Goal: Information Seeking & Learning: Find specific fact

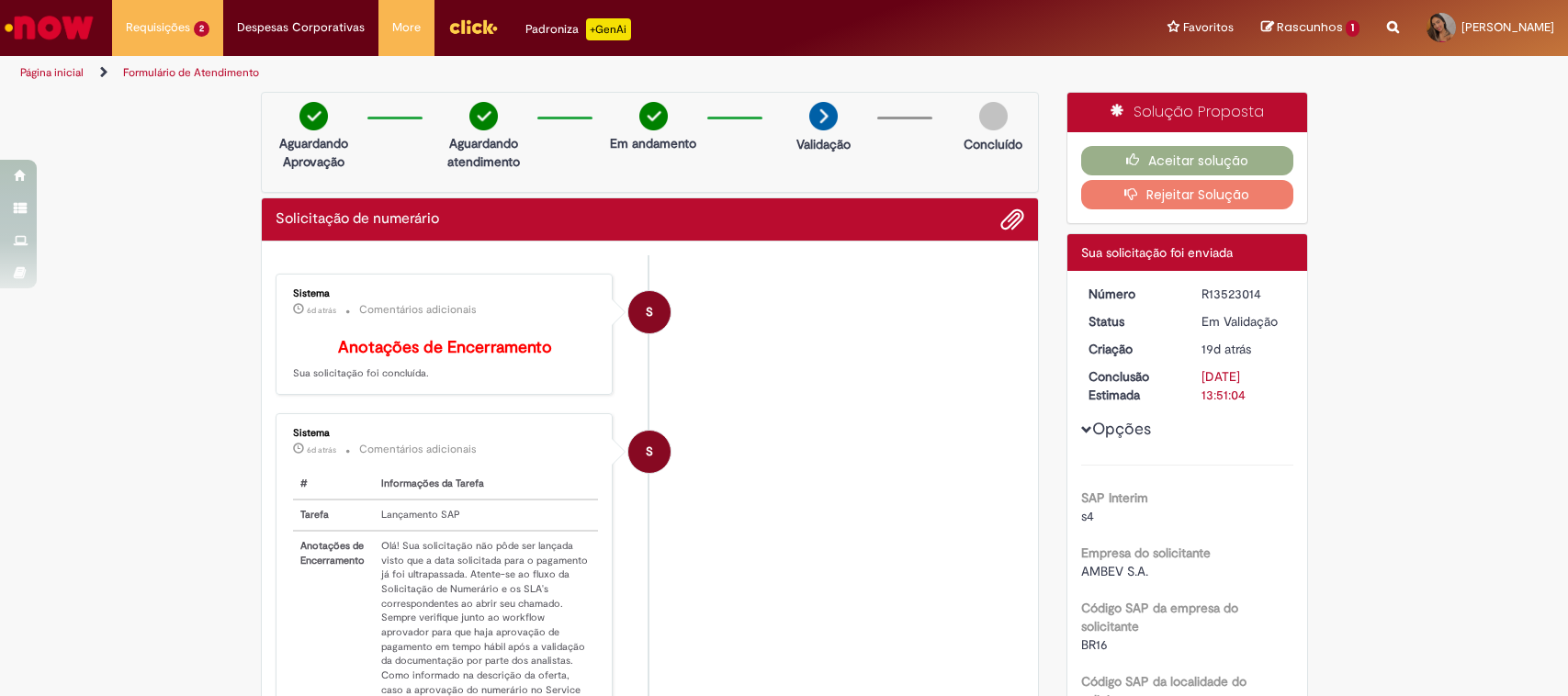
click at [75, 39] on img "Ir para a Homepage" at bounding box center [49, 28] width 95 height 37
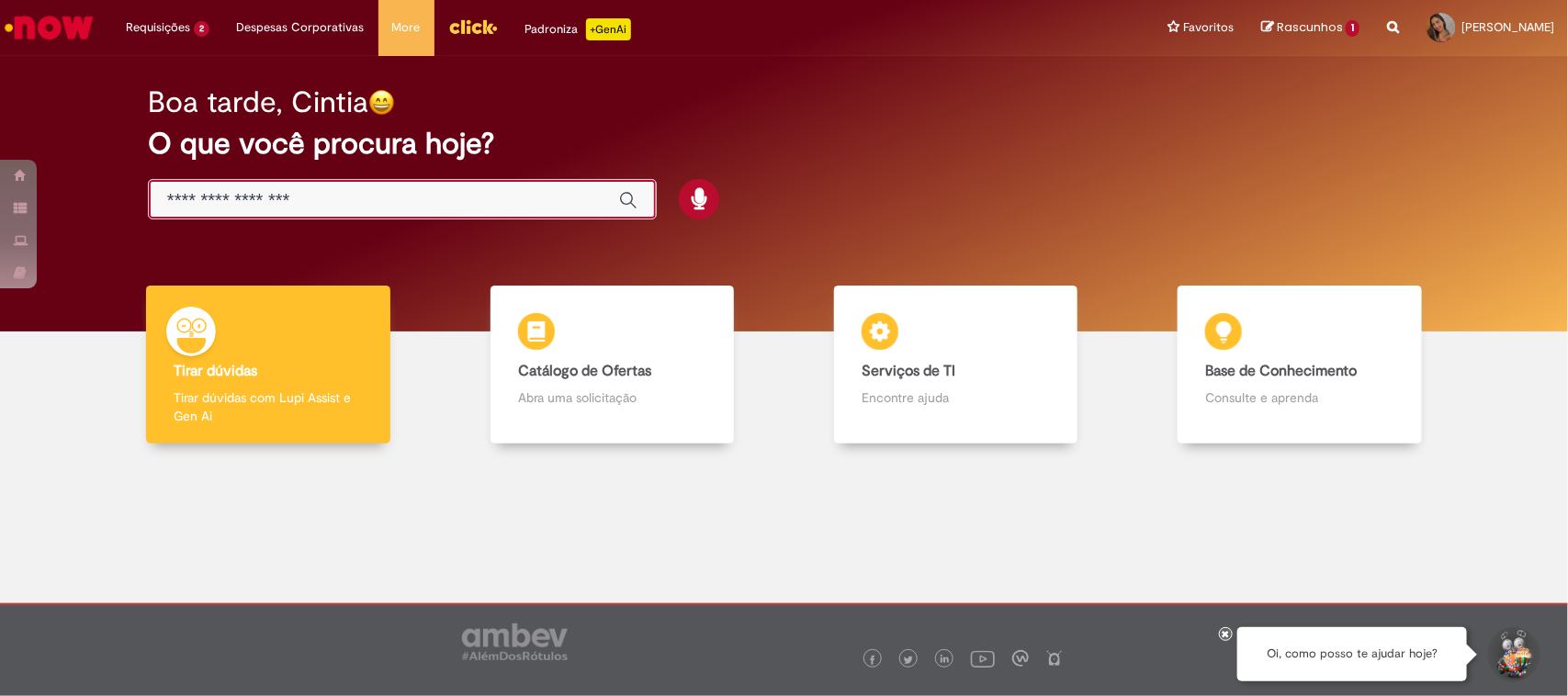
click at [387, 197] on input "Basta digitar aqui" at bounding box center [384, 200] width 434 height 21
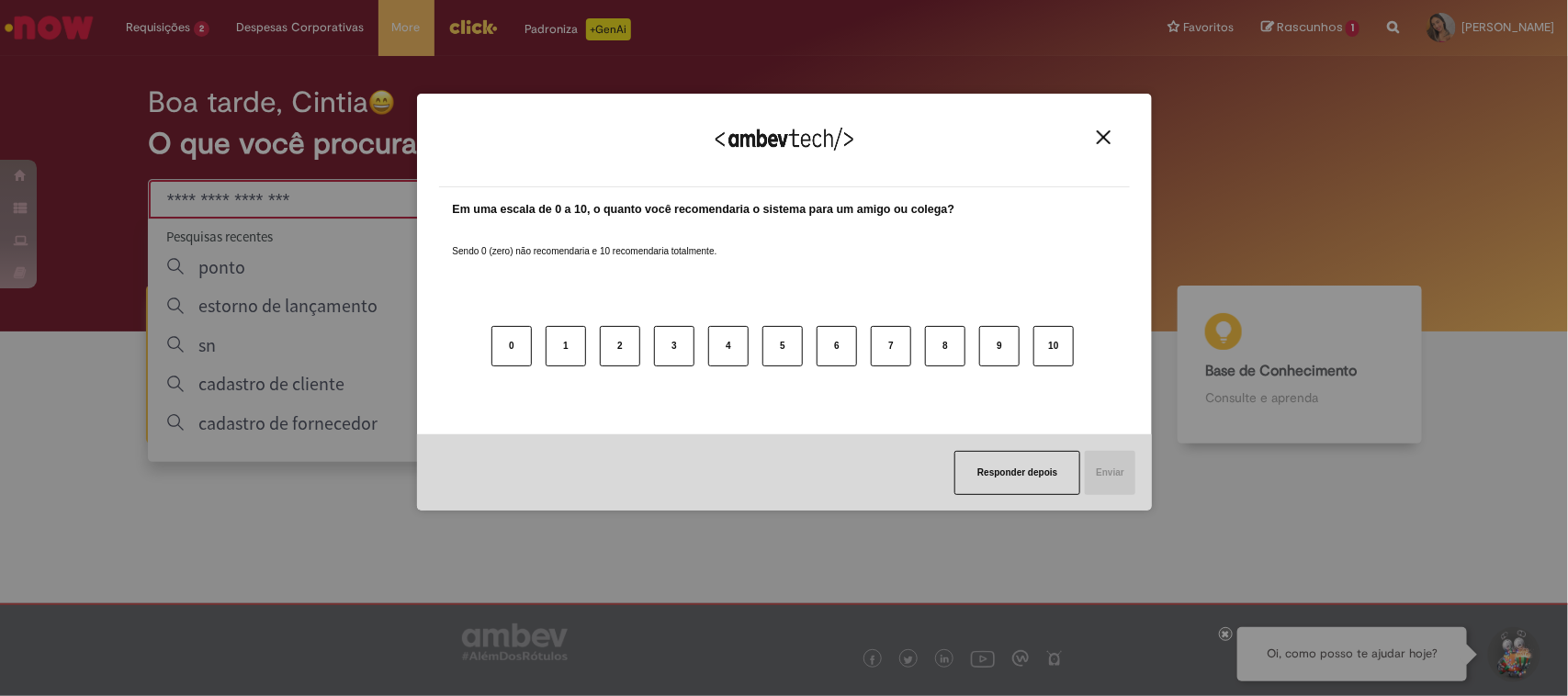
click at [257, 280] on div "Agradecemos seu feedback! Em uma escala de 0 a 10, o quanto você recomendaria o…" at bounding box center [784, 348] width 1568 height 696
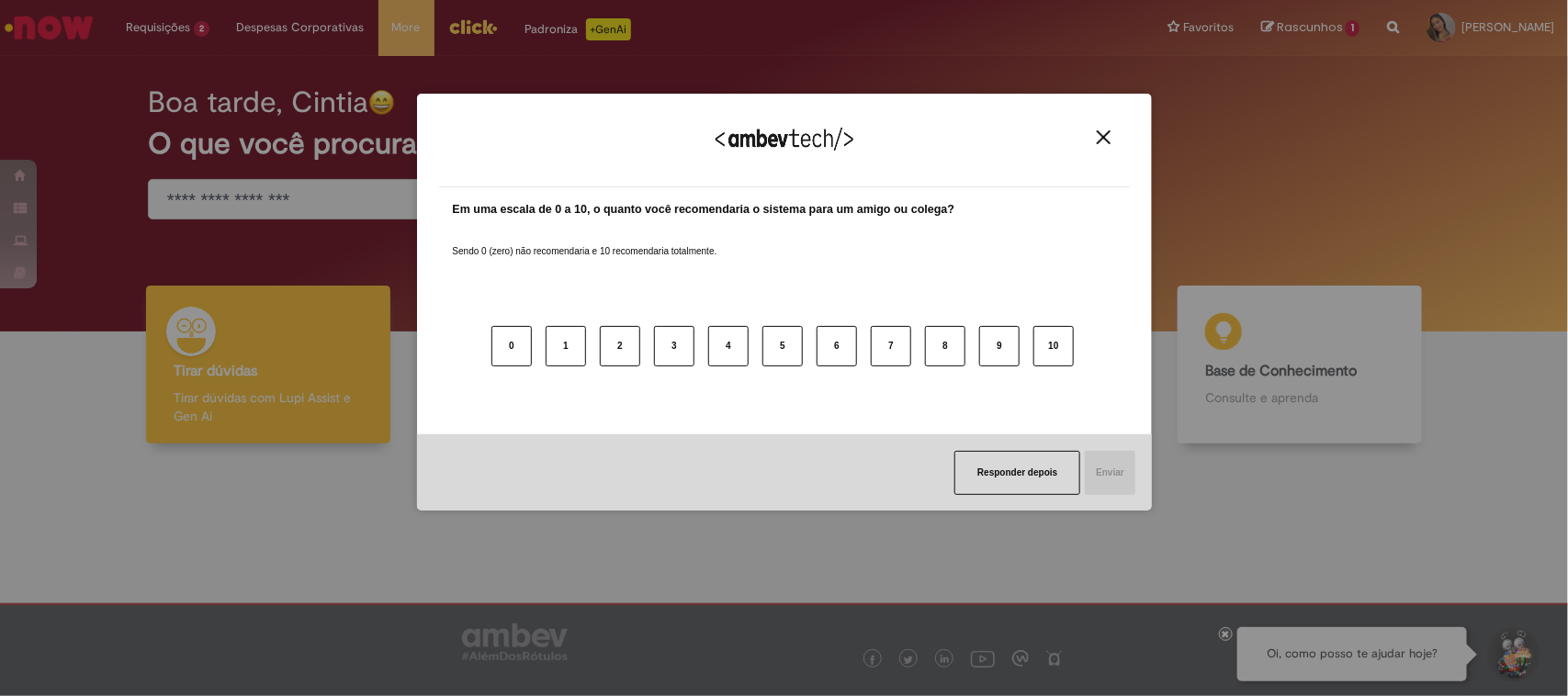
click at [1105, 141] on img "Close" at bounding box center [1103, 137] width 14 height 14
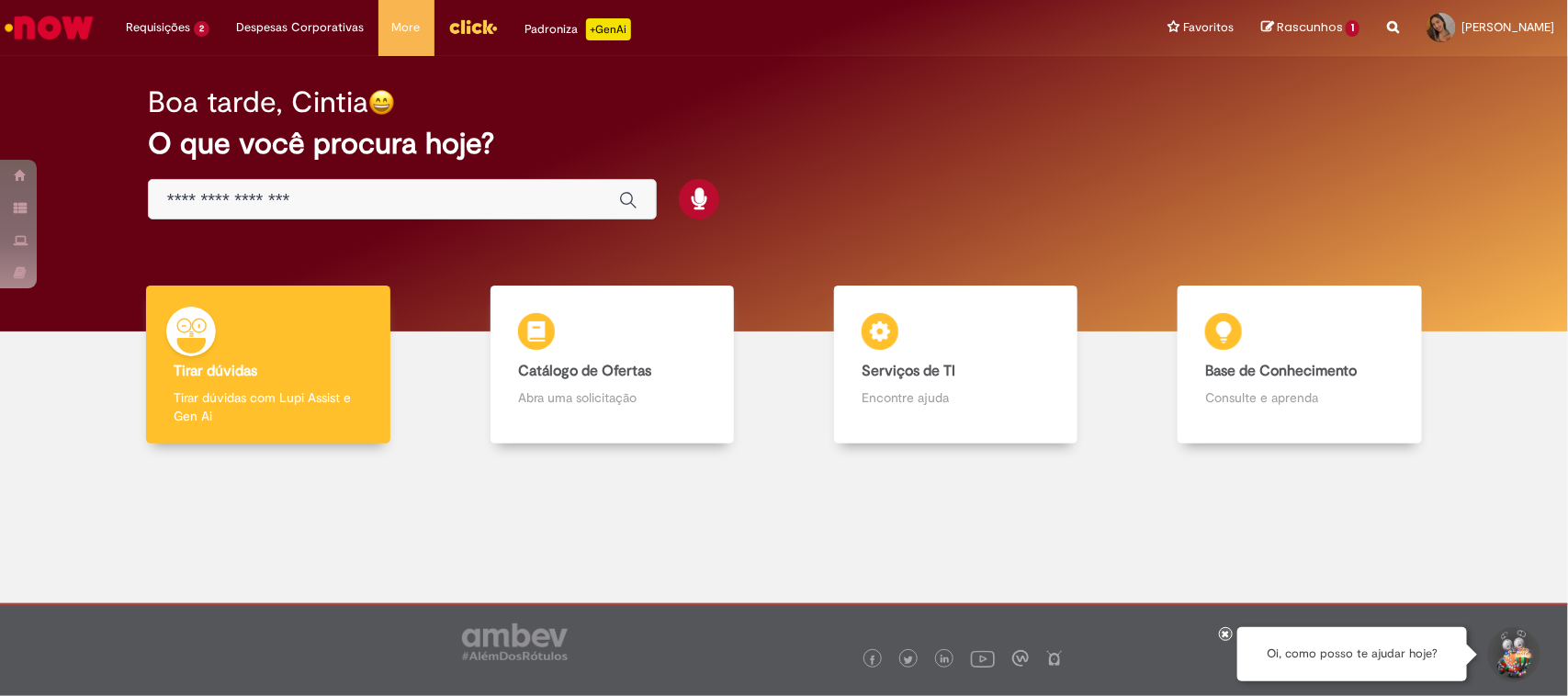
click at [264, 183] on div "Global" at bounding box center [402, 199] width 509 height 42
drag, startPoint x: 285, startPoint y: 171, endPoint x: 281, endPoint y: 181, distance: 10.8
click at [282, 175] on div "Boa tarde, Cintia O que você procura hoje?" at bounding box center [784, 153] width 1336 height 156
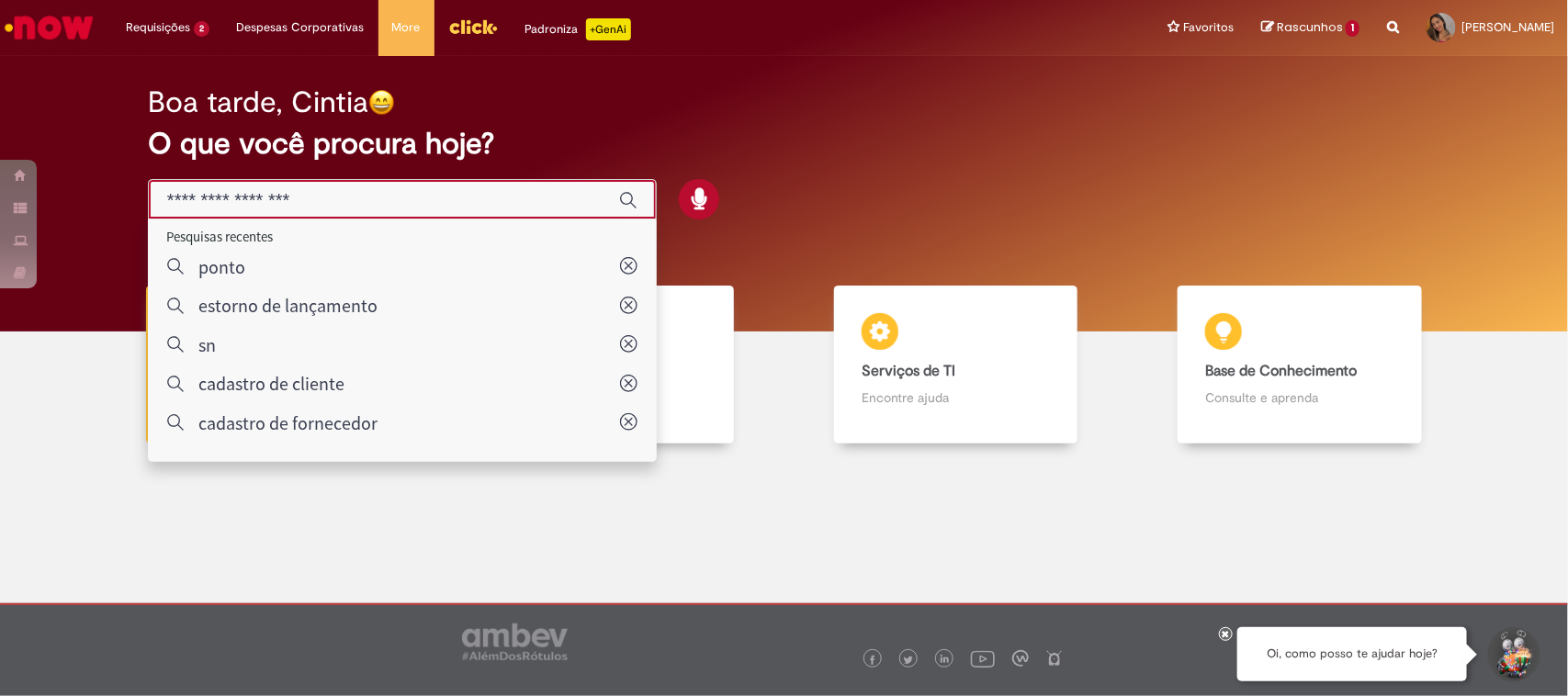
click at [268, 203] on input "Basta digitar aqui" at bounding box center [384, 200] width 434 height 21
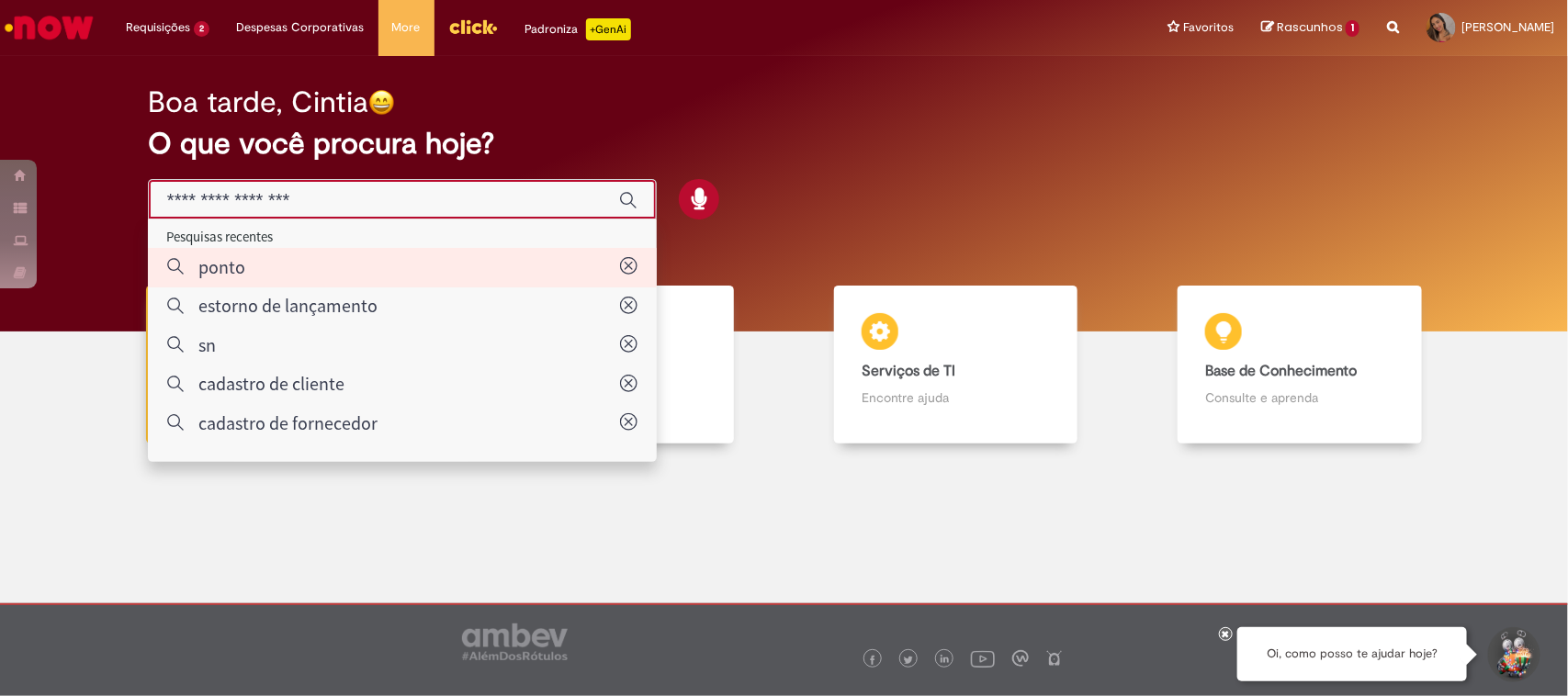
type input "*****"
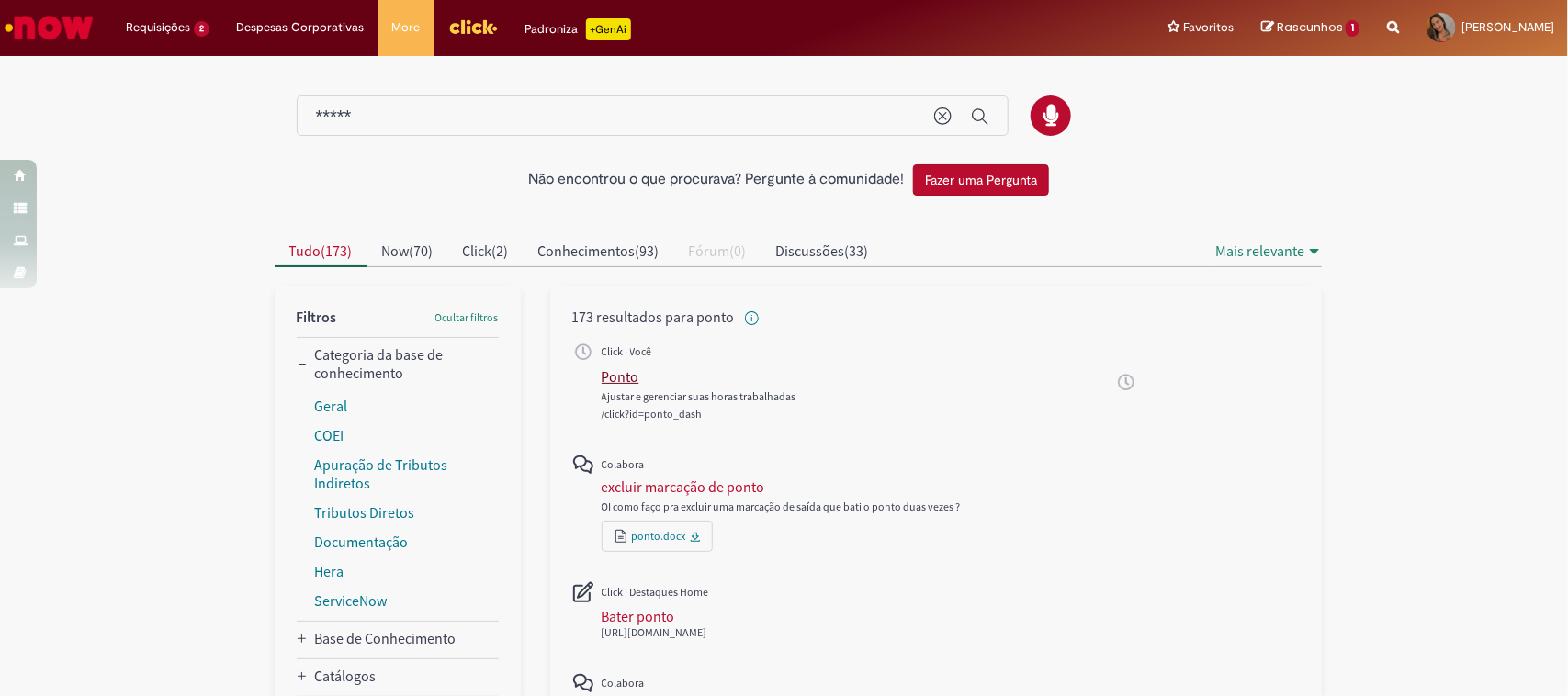
click at [612, 378] on div "Ponto" at bounding box center [620, 376] width 38 height 19
